Goal: Navigation & Orientation: Find specific page/section

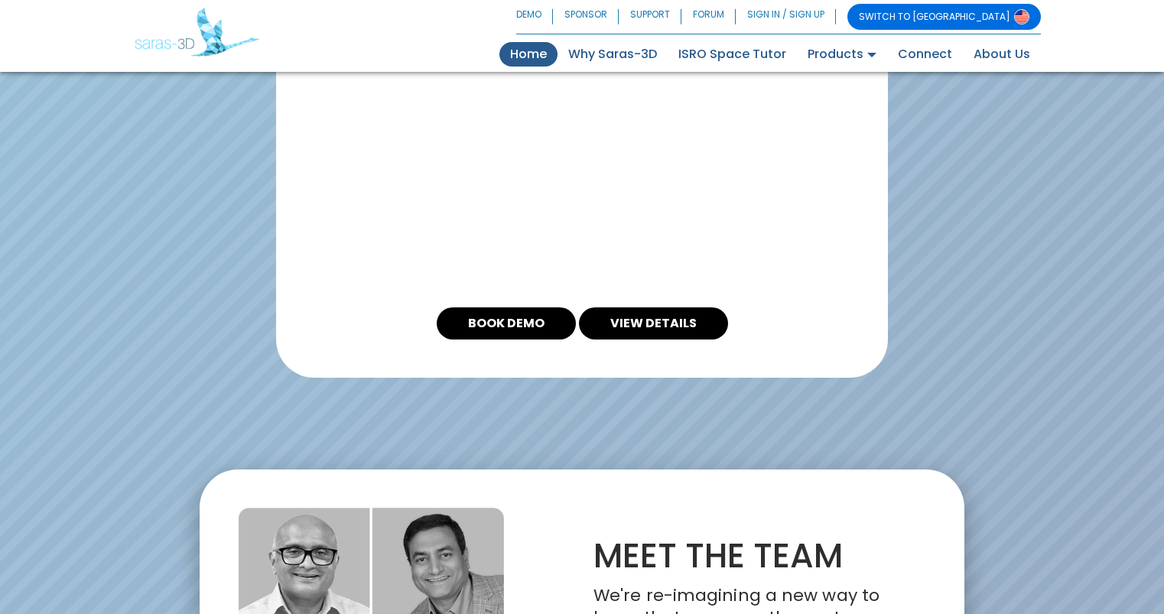
scroll to position [3420, 0]
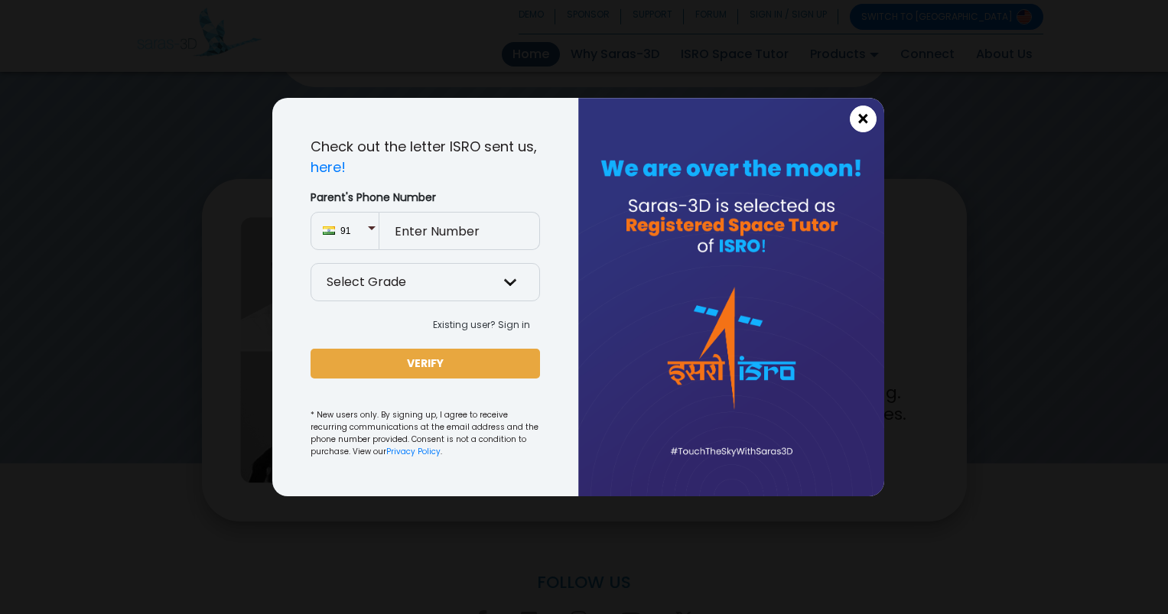
click at [853, 120] on button "×" at bounding box center [863, 119] width 27 height 27
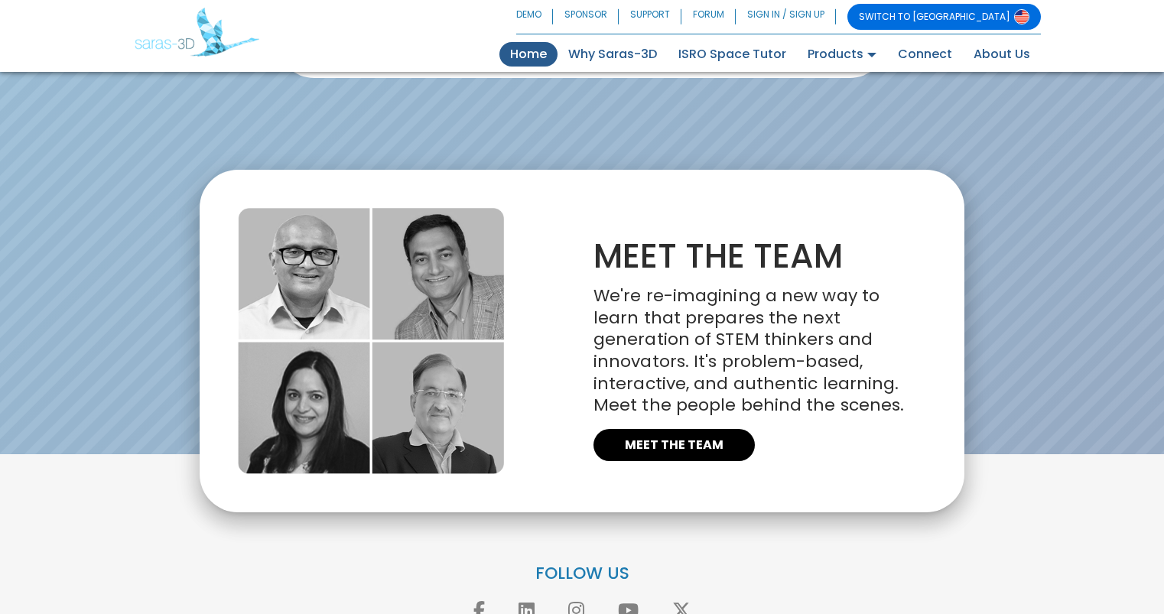
scroll to position [3505, 0]
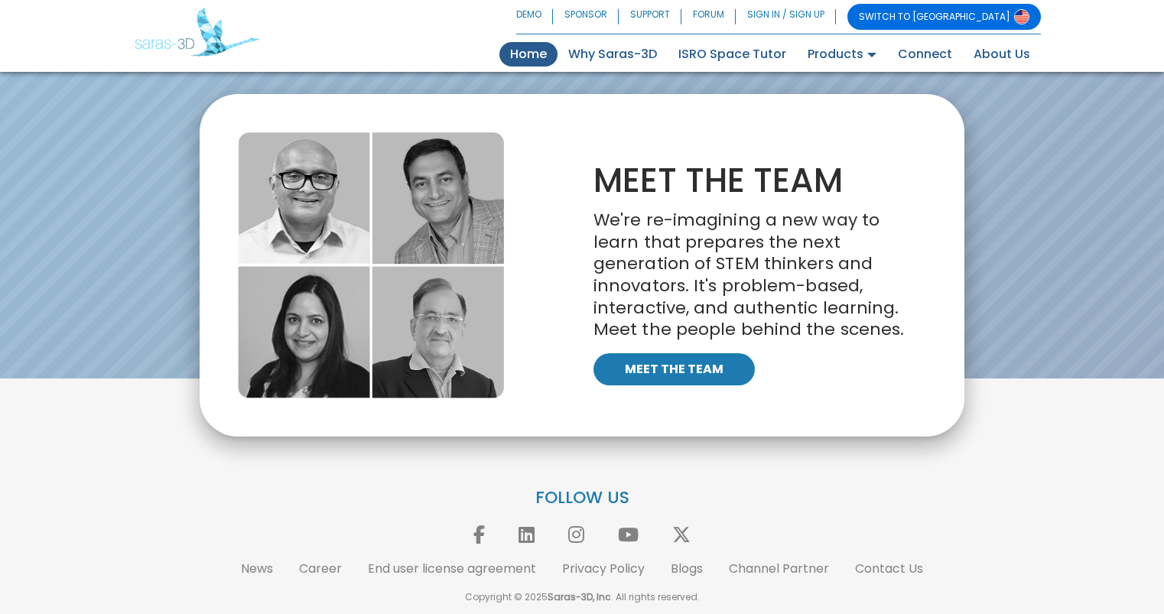
click at [656, 353] on link "MEET THE TEAM" at bounding box center [674, 369] width 161 height 32
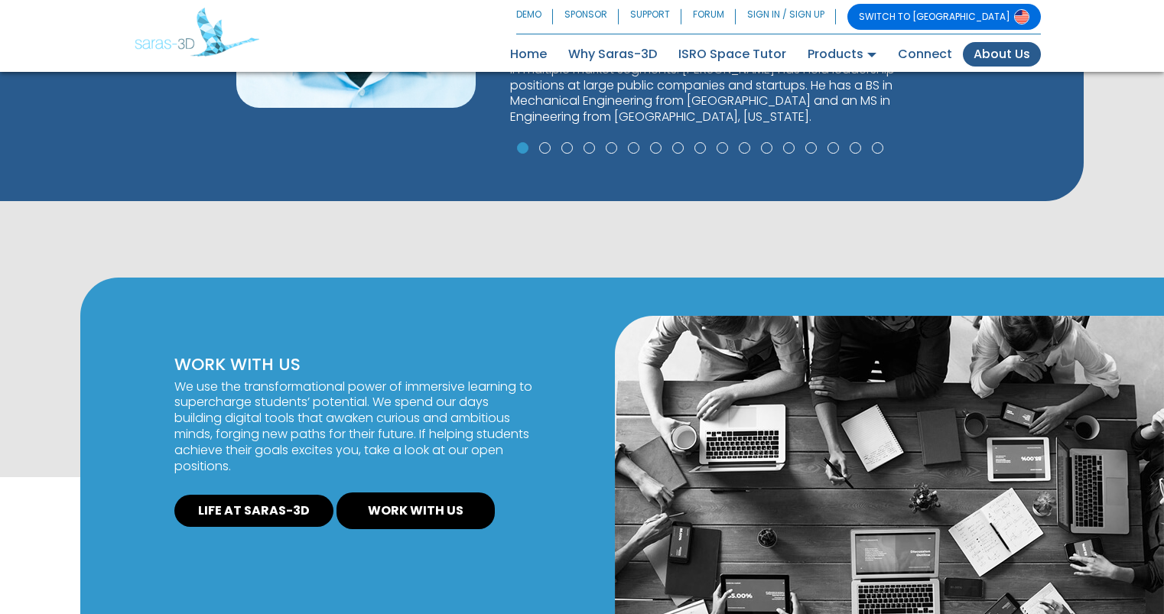
scroll to position [968, 0]
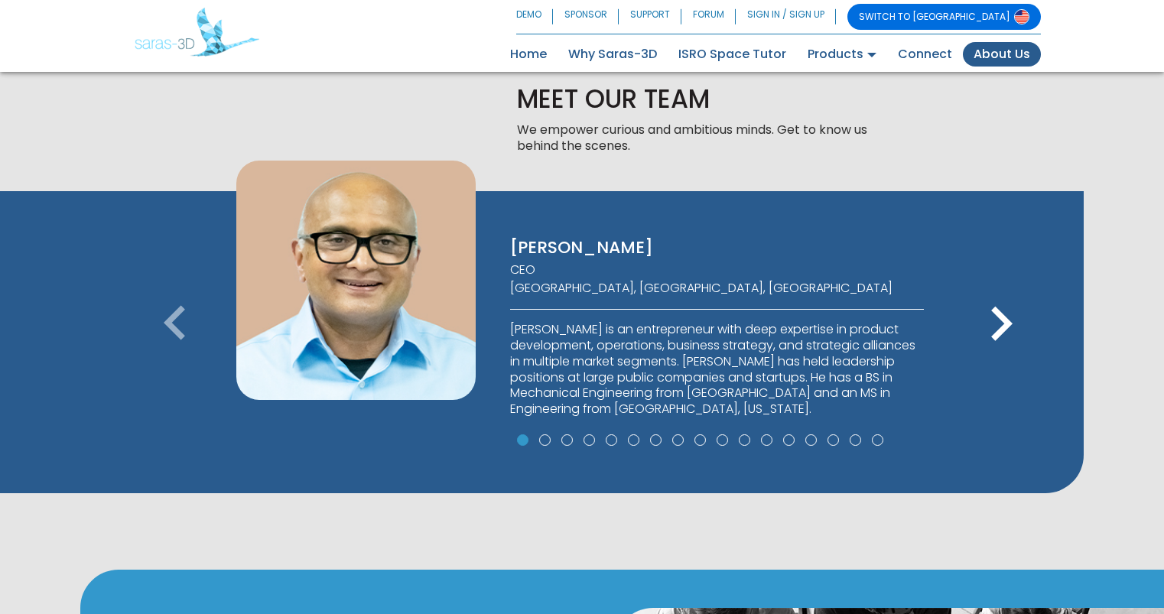
click at [999, 317] on icon "keyboard_arrow_right" at bounding box center [1001, 324] width 69 height 69
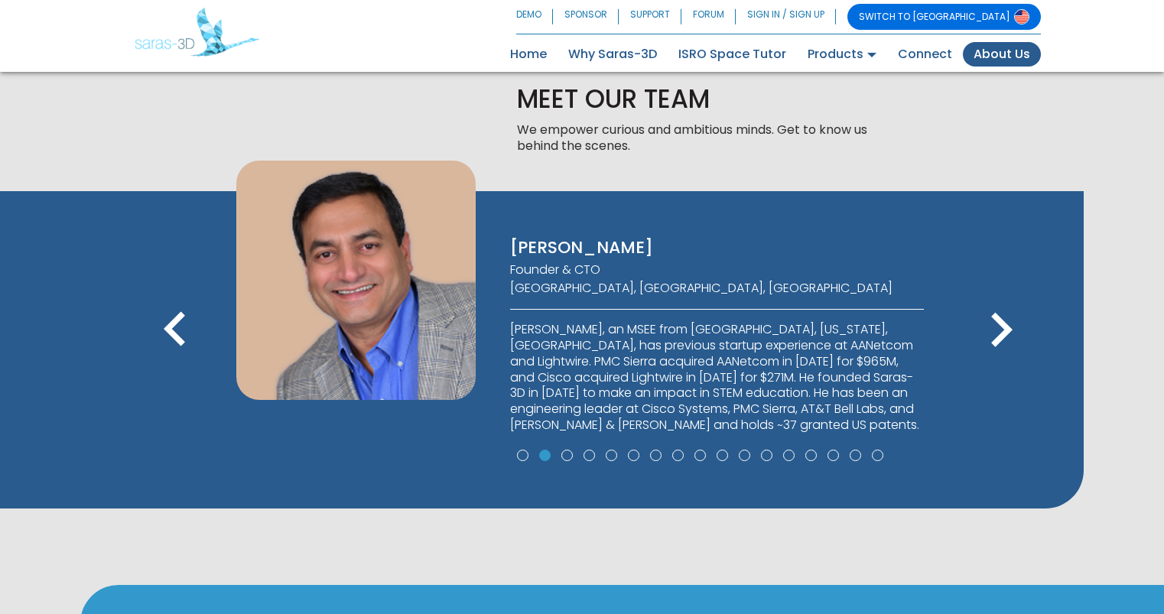
click at [999, 317] on icon "keyboard_arrow_right" at bounding box center [1001, 330] width 69 height 69
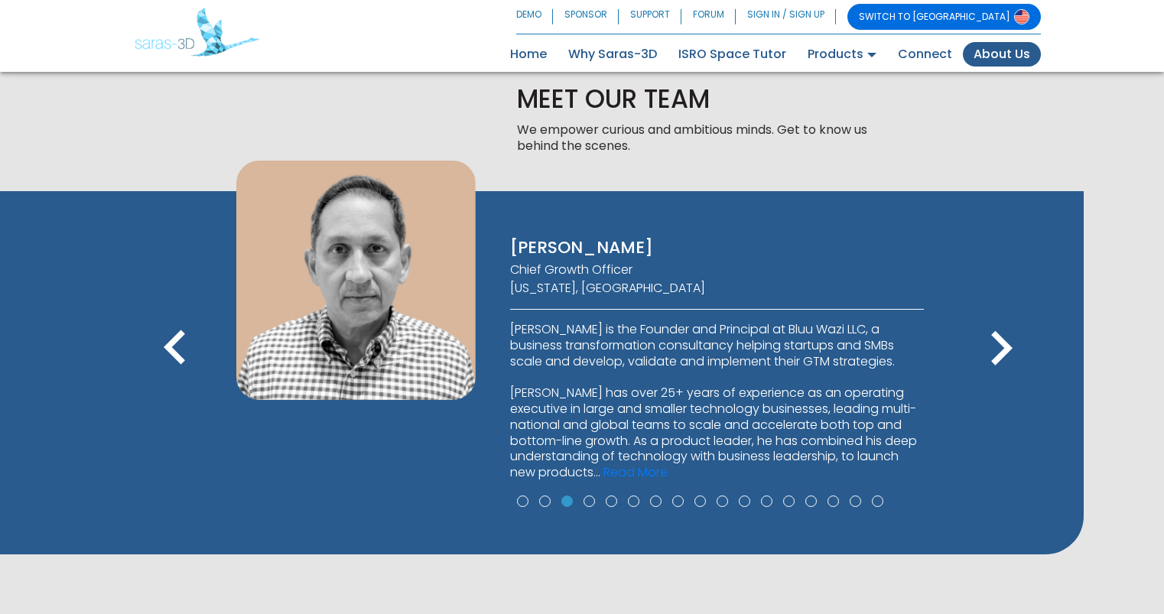
click at [178, 329] on icon "keyboard_arrow_left" at bounding box center [175, 348] width 69 height 69
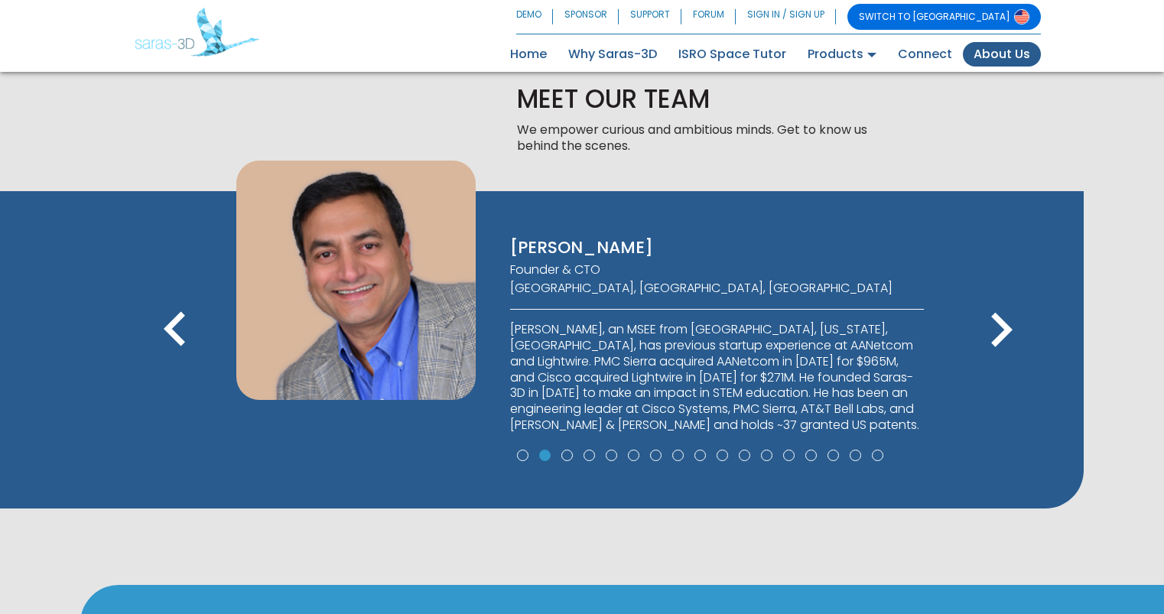
click at [1001, 329] on icon "keyboard_arrow_right" at bounding box center [1001, 330] width 69 height 69
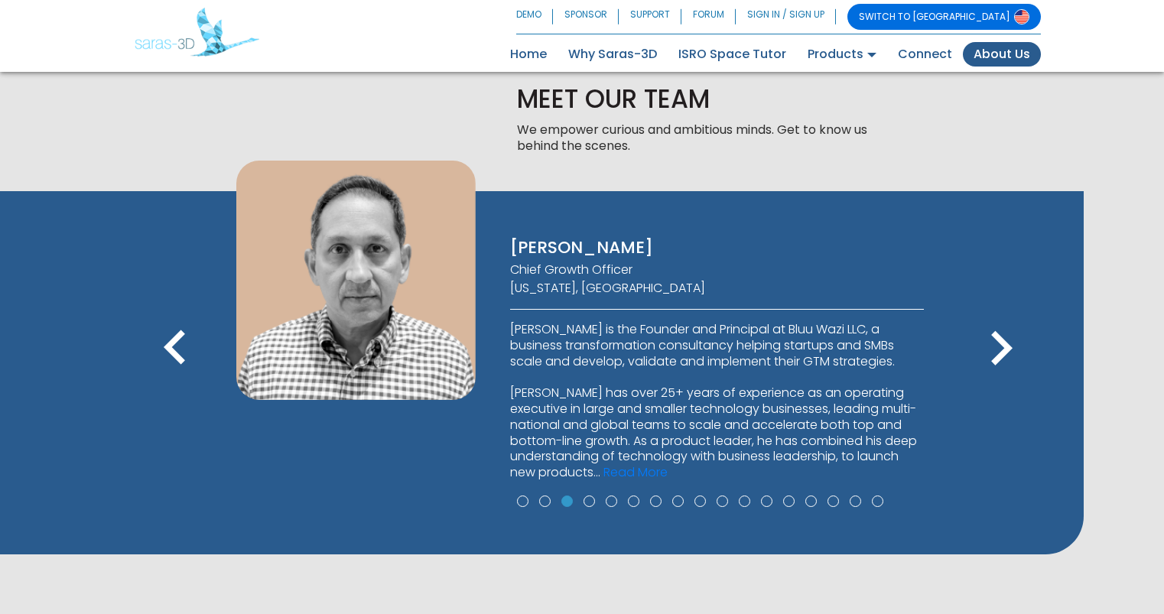
click at [1001, 329] on icon "keyboard_arrow_right" at bounding box center [1001, 348] width 69 height 69
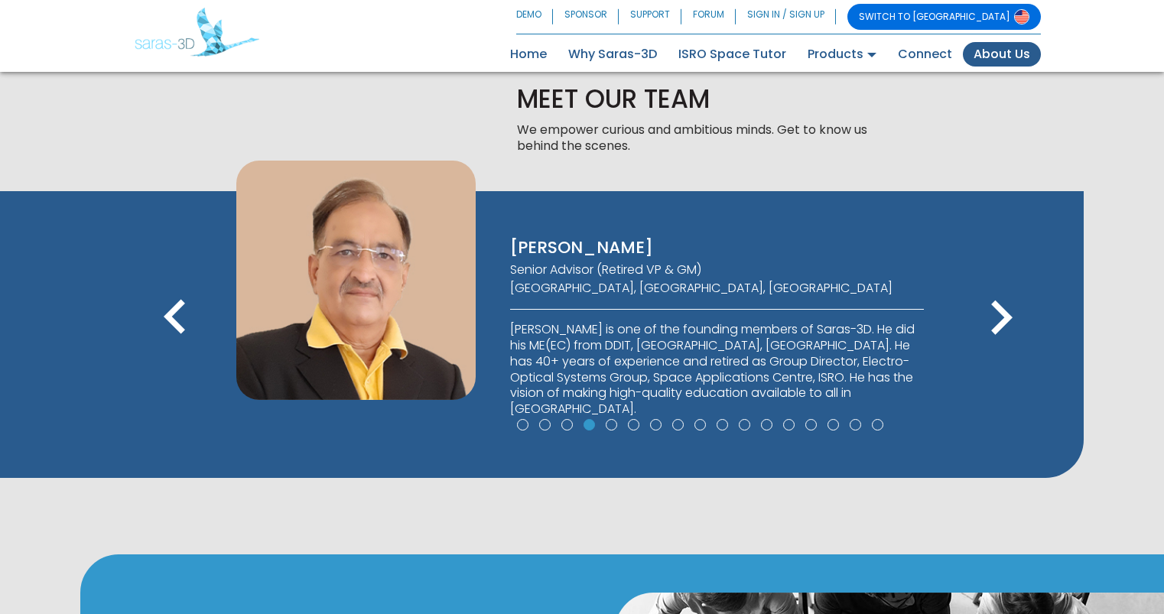
click at [1001, 329] on icon "keyboard_arrow_right" at bounding box center [1001, 318] width 69 height 69
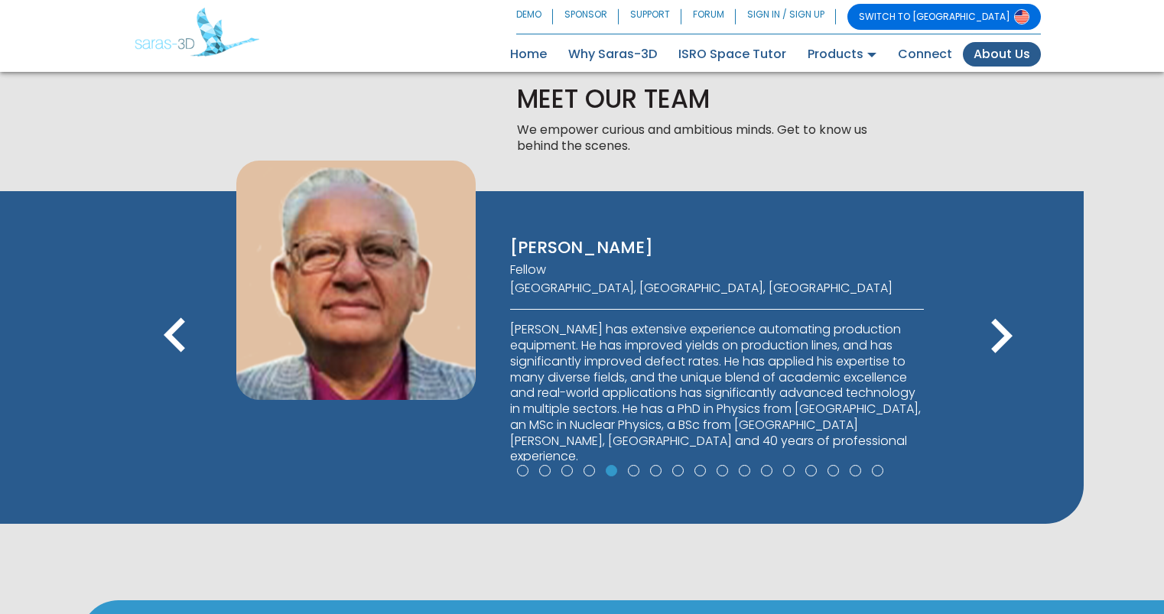
click at [1001, 329] on icon "keyboard_arrow_right" at bounding box center [1001, 336] width 69 height 69
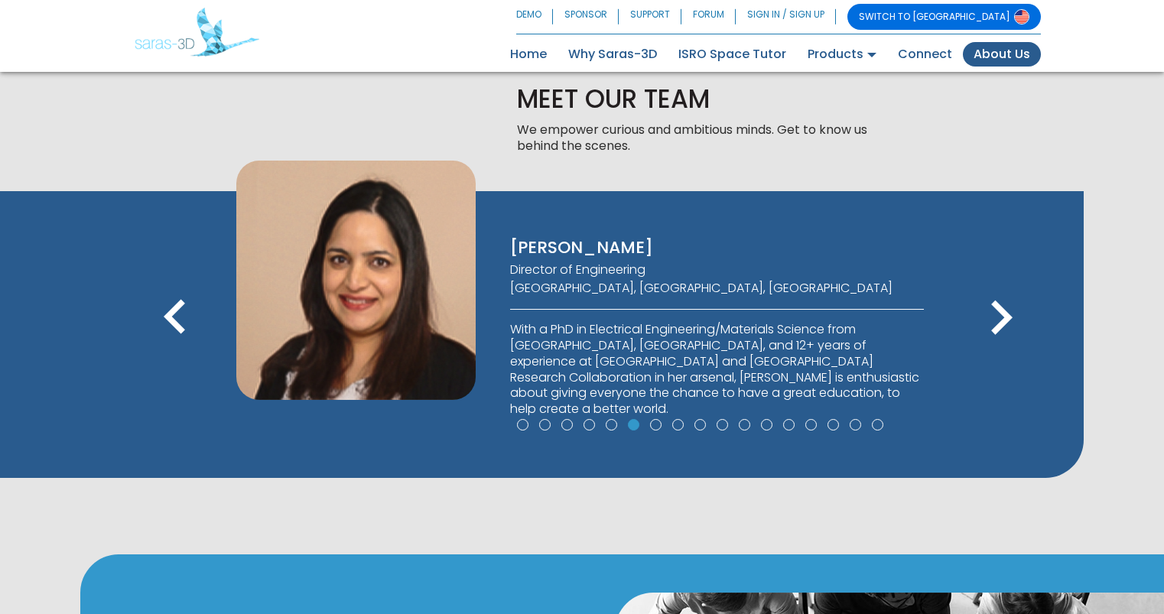
click at [1001, 329] on icon "keyboard_arrow_right" at bounding box center [1001, 318] width 69 height 69
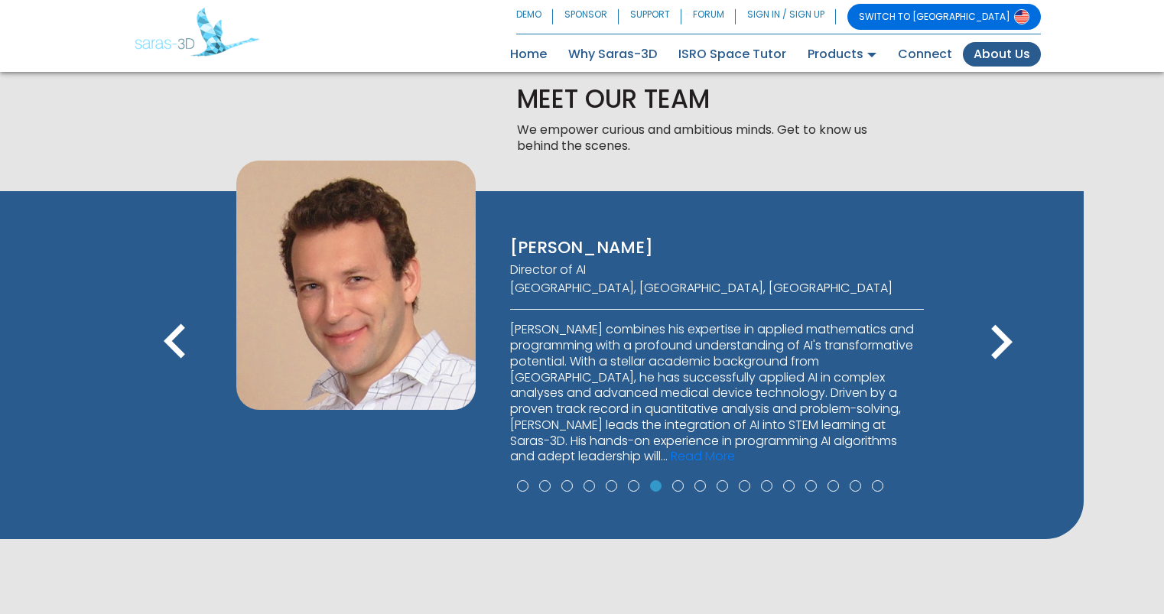
click at [1001, 329] on icon "keyboard_arrow_right" at bounding box center [1001, 342] width 69 height 69
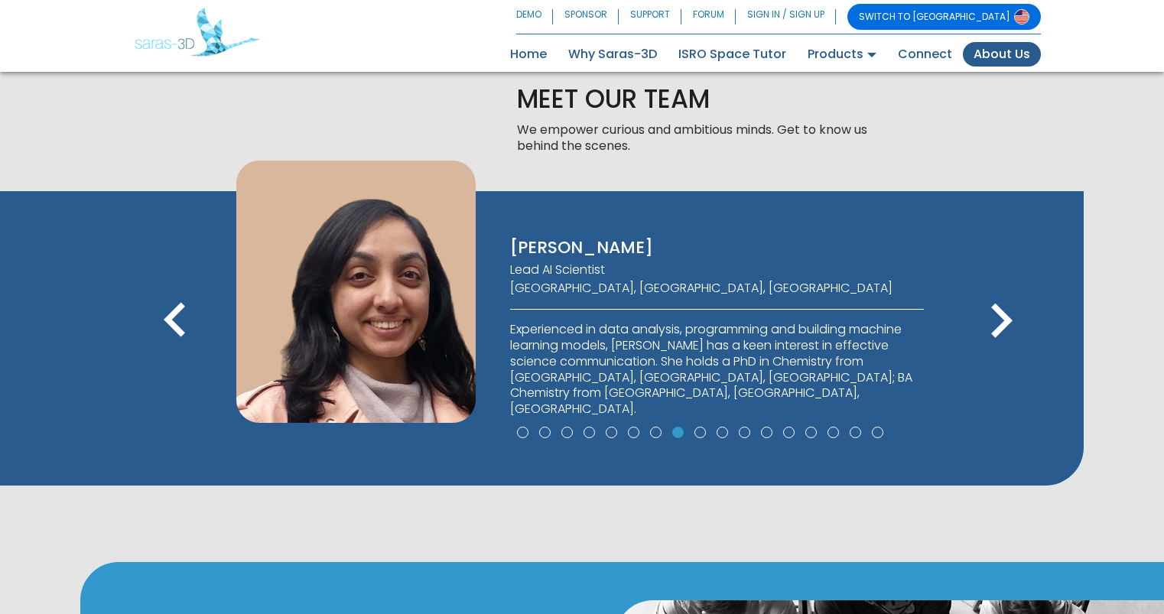
click at [178, 314] on icon "keyboard_arrow_left" at bounding box center [175, 321] width 69 height 69
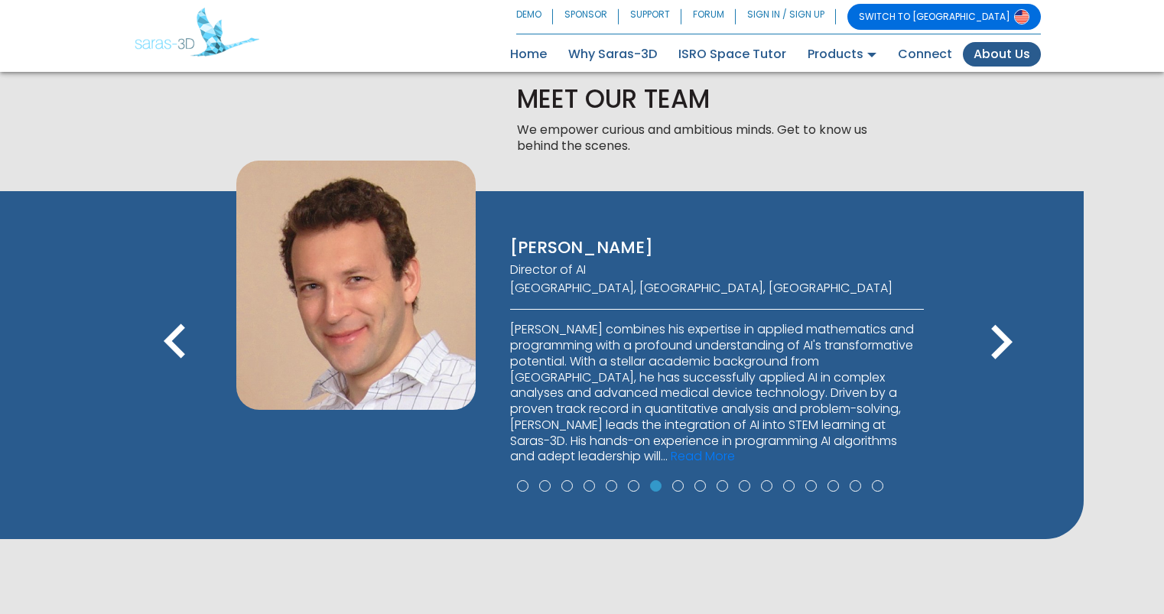
click at [997, 337] on icon "keyboard_arrow_right" at bounding box center [1001, 342] width 69 height 69
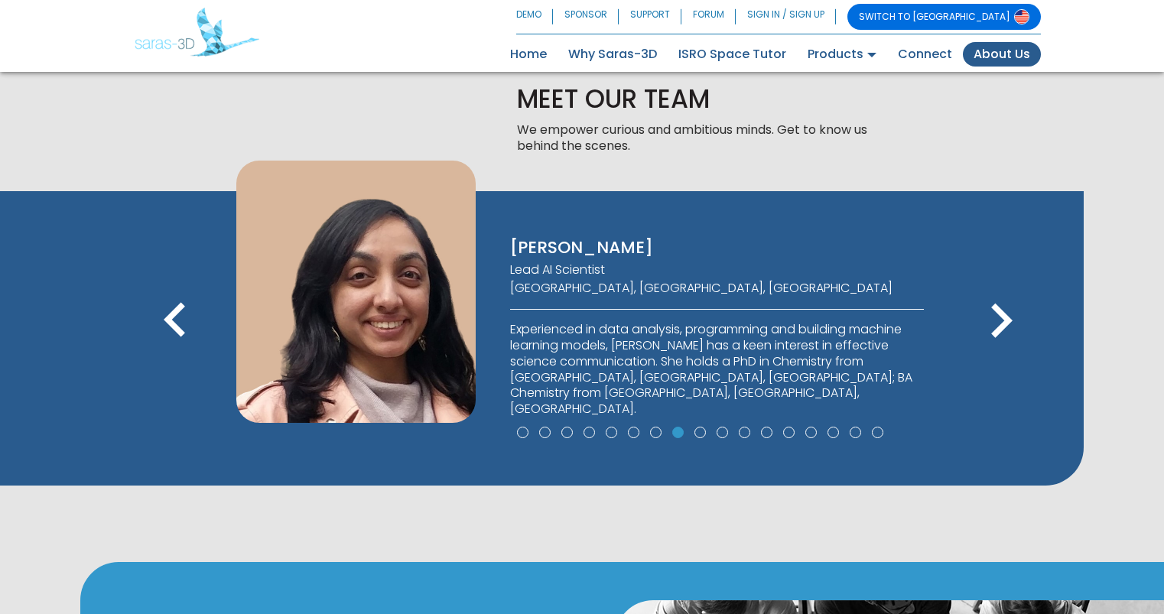
click at [997, 337] on icon "keyboard_arrow_right" at bounding box center [1001, 321] width 69 height 69
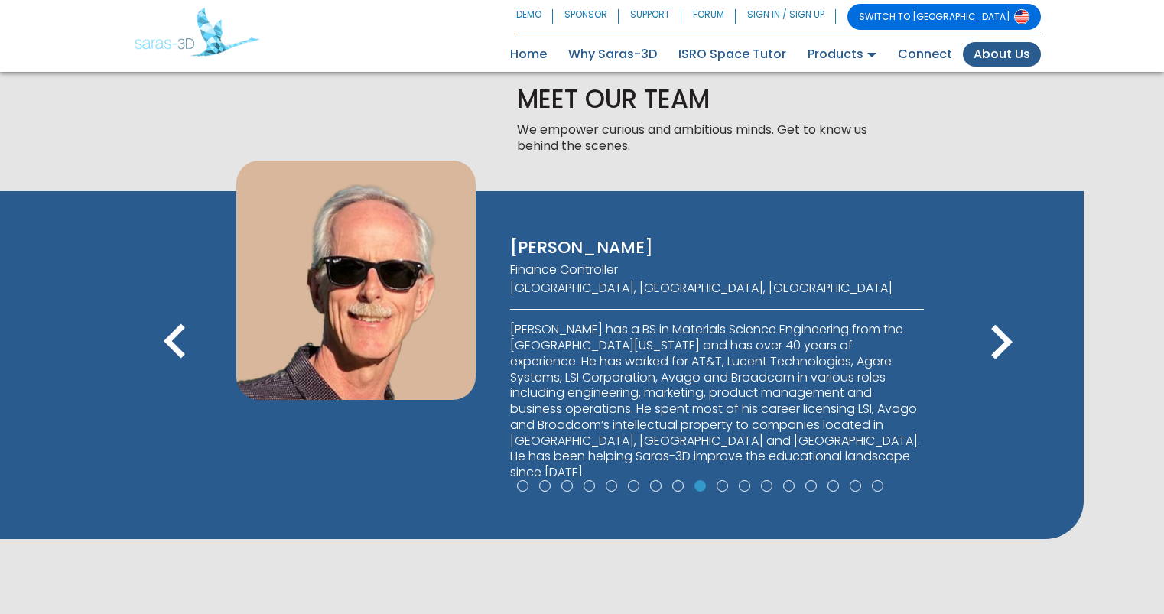
click at [997, 337] on icon "keyboard_arrow_right" at bounding box center [1001, 342] width 69 height 69
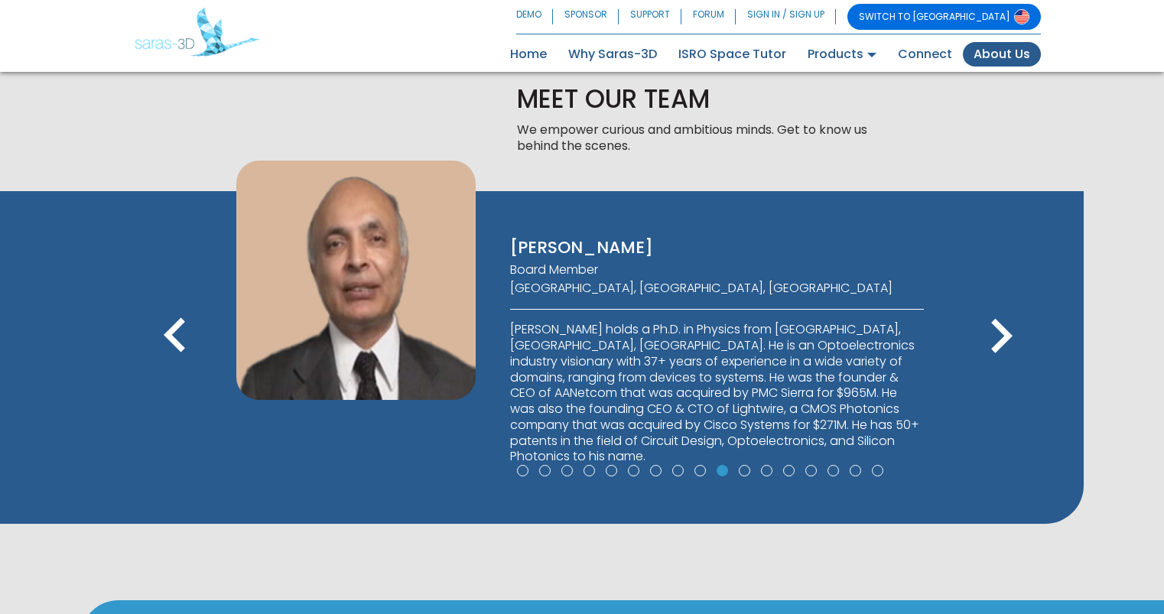
click at [997, 337] on icon "keyboard_arrow_right" at bounding box center [1001, 336] width 69 height 69
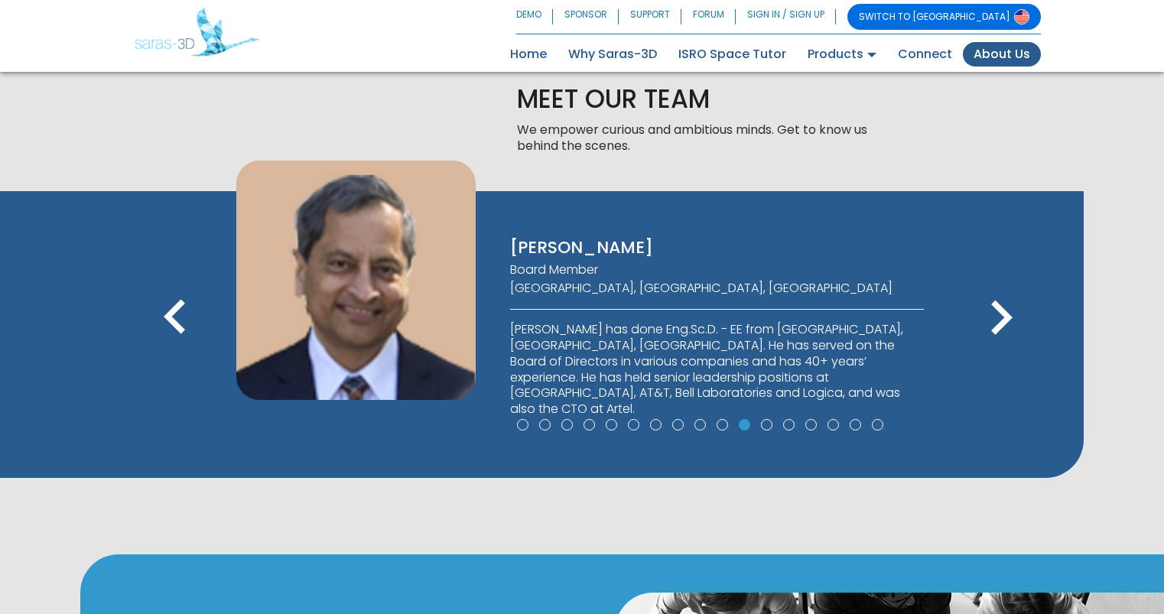
click at [997, 337] on icon "keyboard_arrow_right" at bounding box center [1001, 318] width 69 height 69
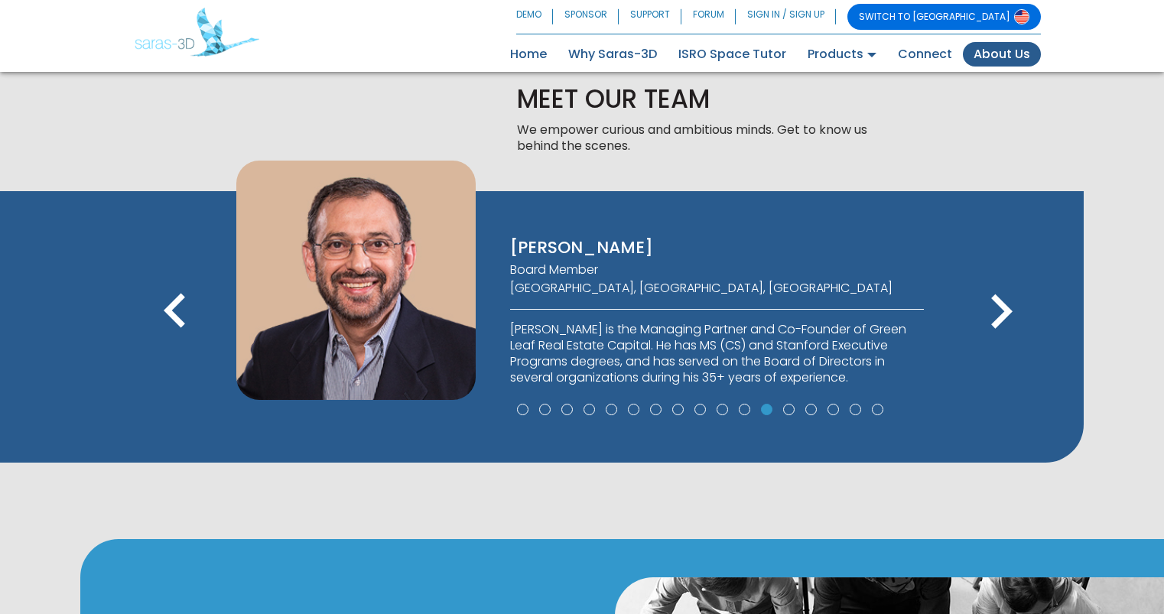
click at [992, 317] on icon "keyboard_arrow_right" at bounding box center [1001, 312] width 69 height 69
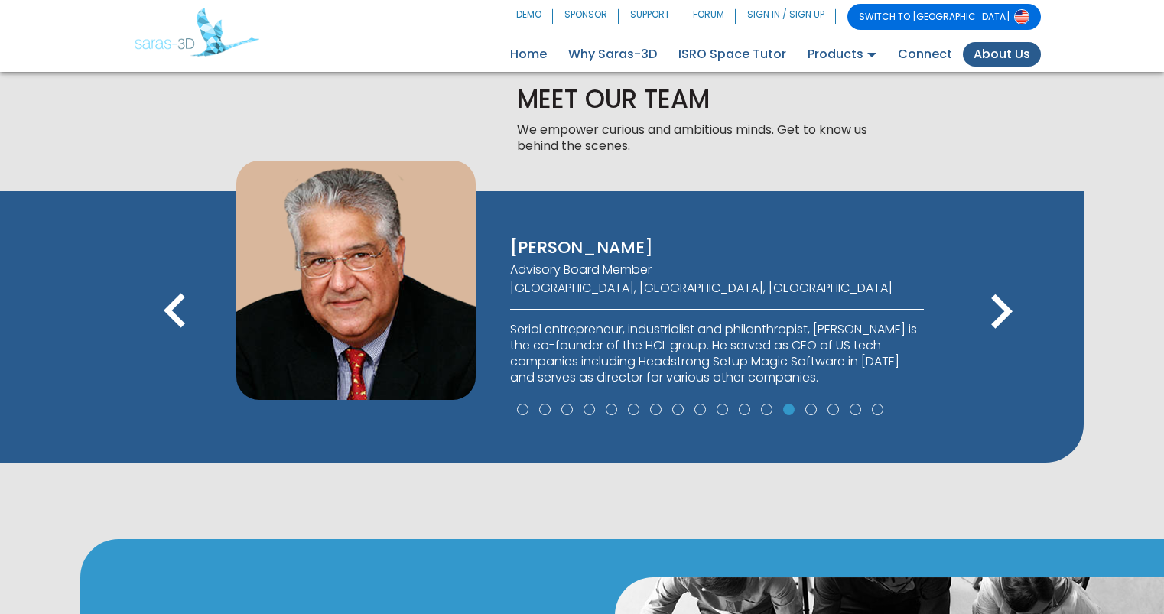
click at [992, 317] on icon "keyboard_arrow_right" at bounding box center [1001, 312] width 69 height 69
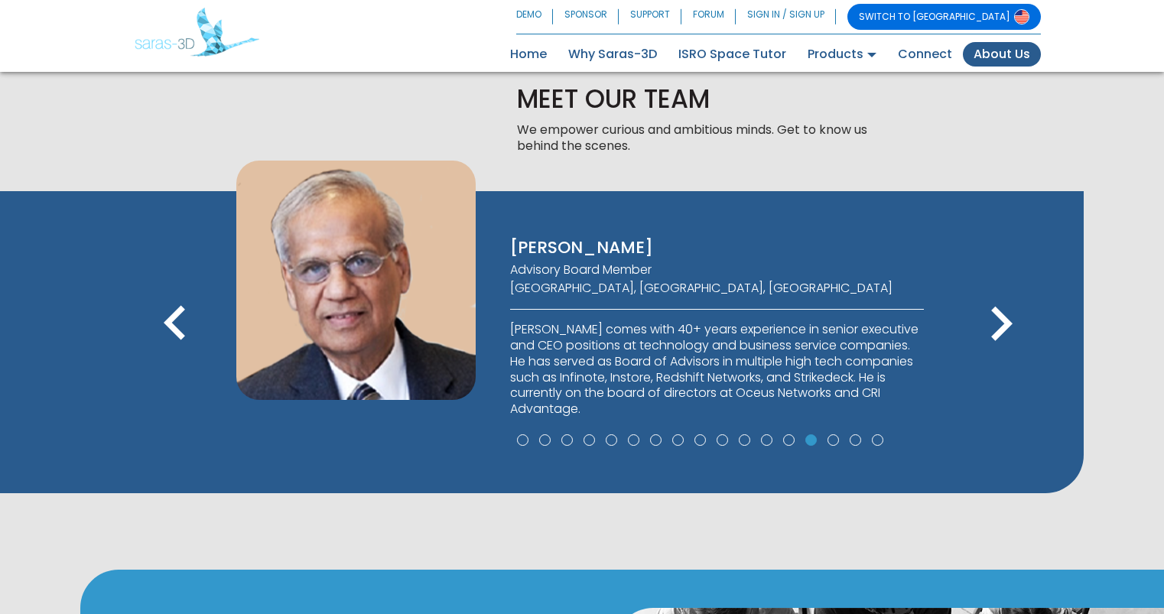
click at [992, 317] on icon "keyboard_arrow_right" at bounding box center [1001, 324] width 69 height 69
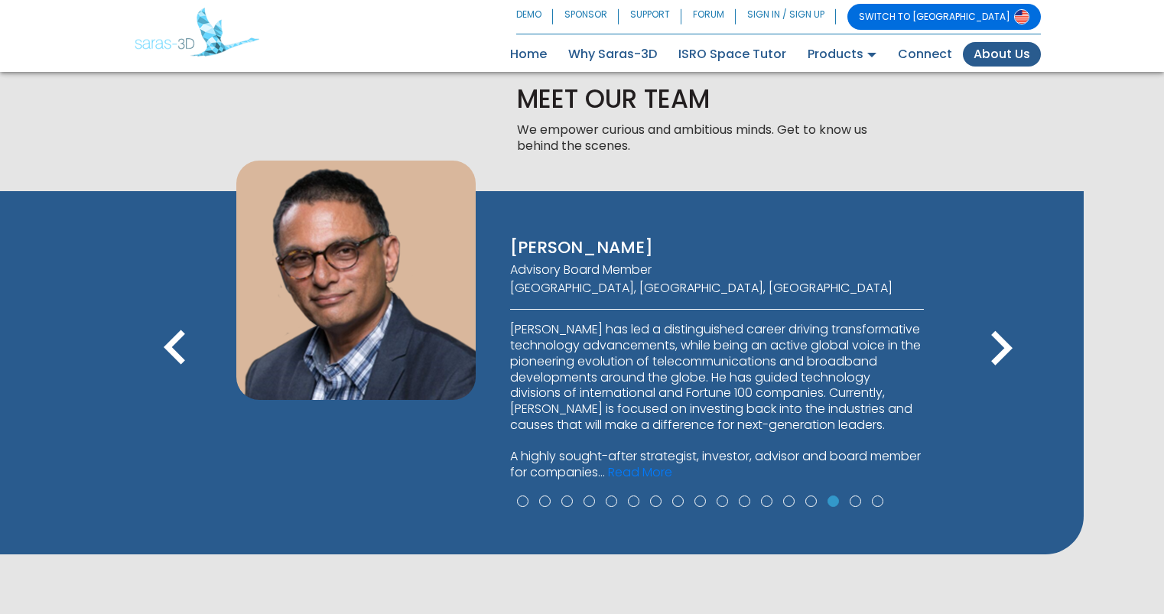
click at [184, 342] on icon "keyboard_arrow_left" at bounding box center [175, 348] width 69 height 69
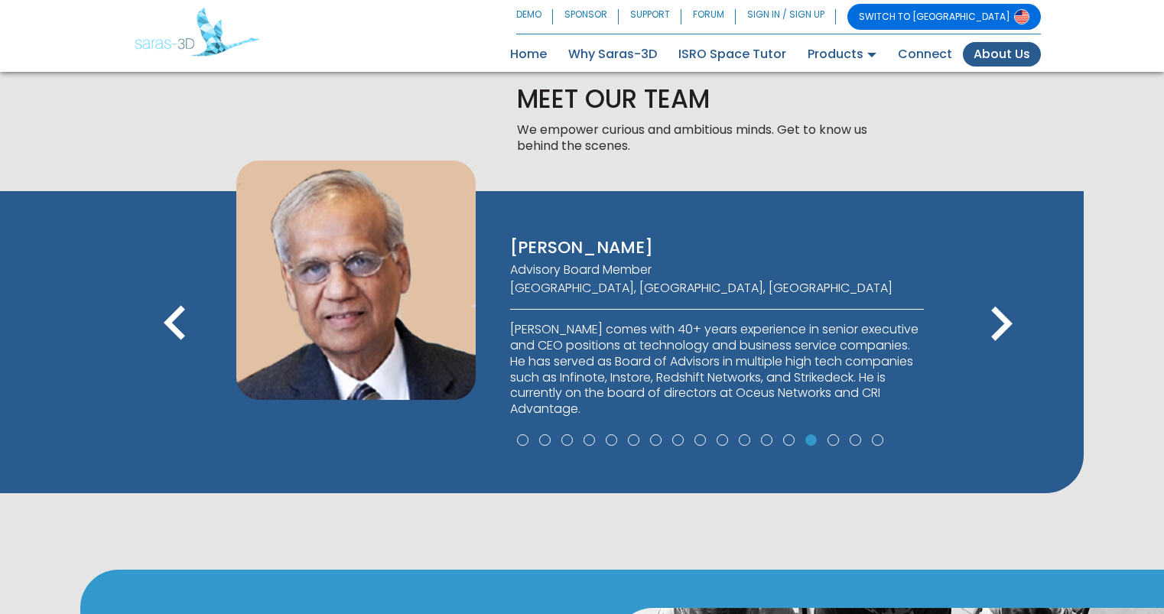
click at [994, 311] on icon "keyboard_arrow_right" at bounding box center [1001, 324] width 69 height 69
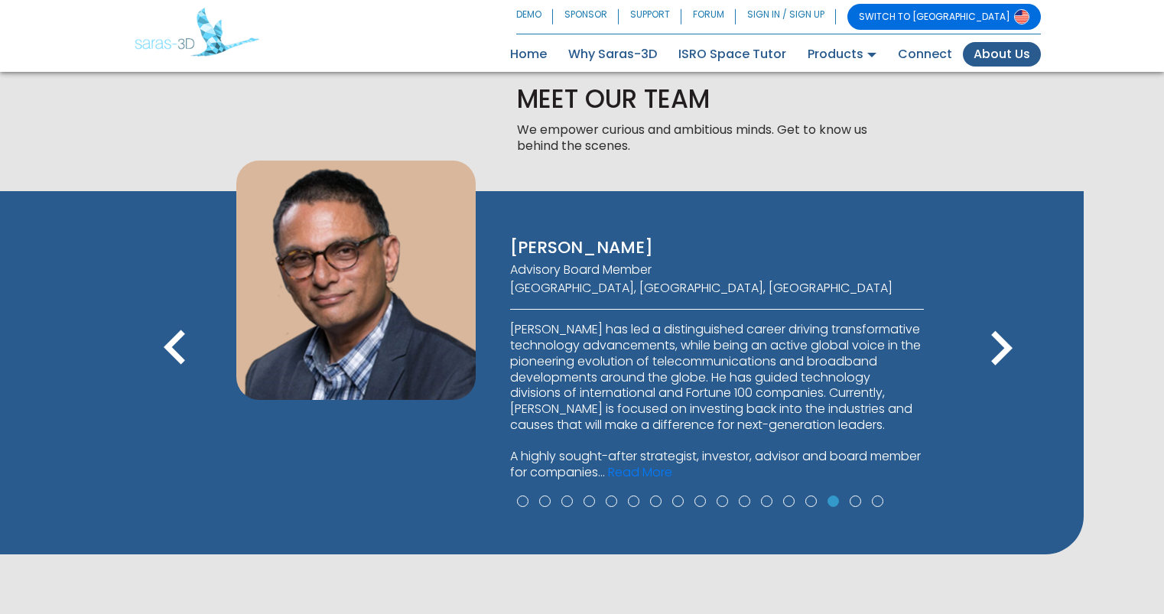
click at [994, 314] on icon "keyboard_arrow_right" at bounding box center [1001, 348] width 69 height 69
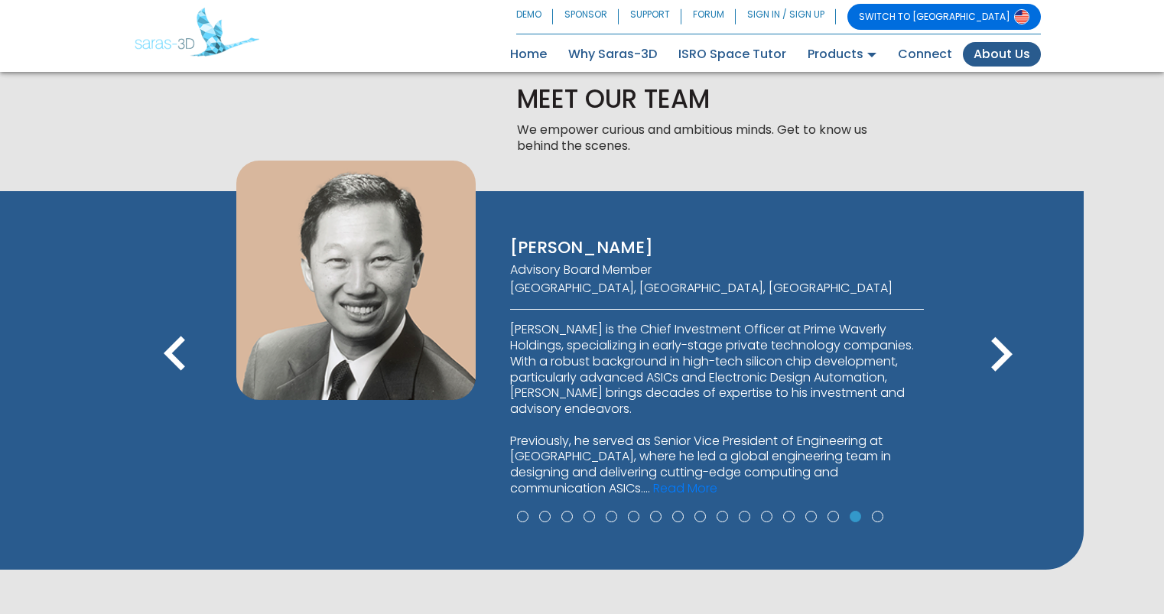
click at [998, 350] on icon "keyboard_arrow_right" at bounding box center [1001, 354] width 69 height 69
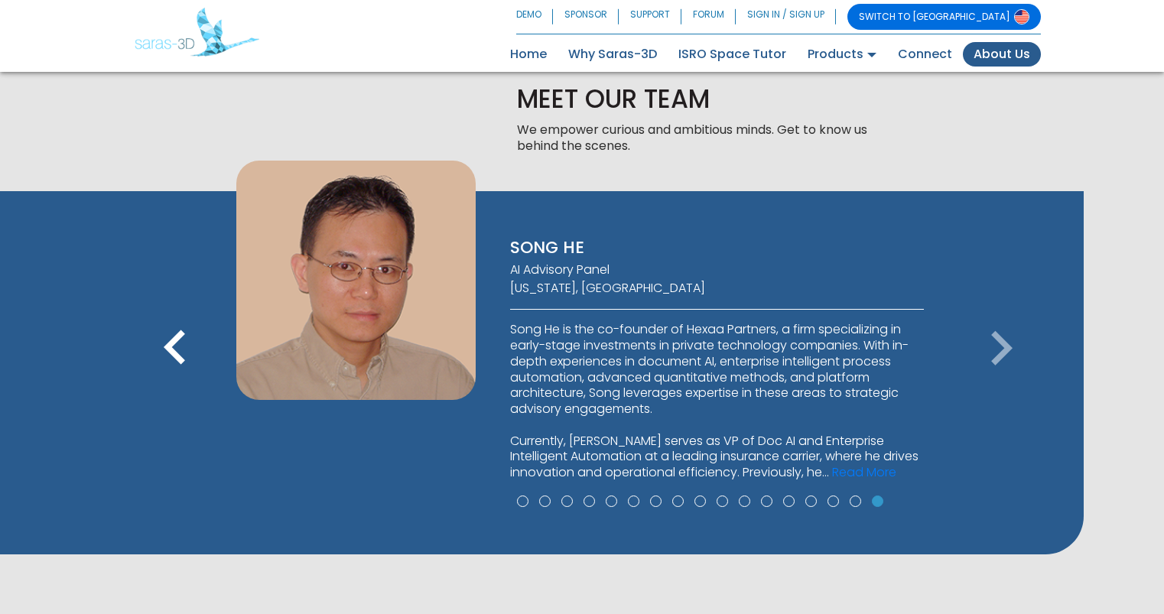
click at [998, 350] on icon "keyboard_arrow_right" at bounding box center [1001, 348] width 69 height 69
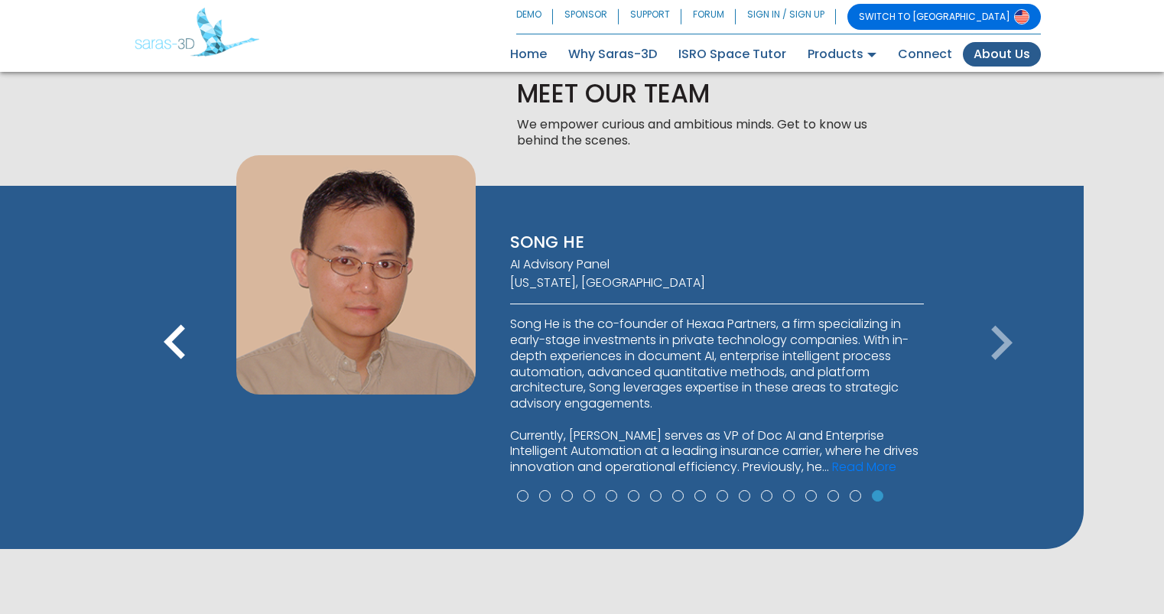
scroll to position [0, 0]
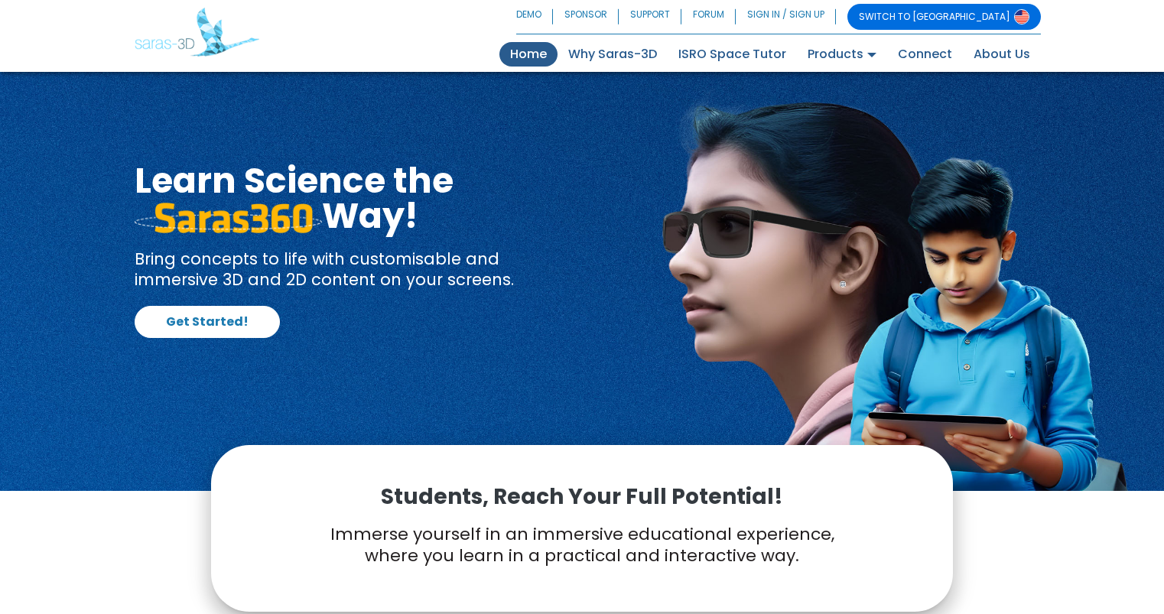
scroll to position [3505, 0]
